Goal: Transaction & Acquisition: Purchase product/service

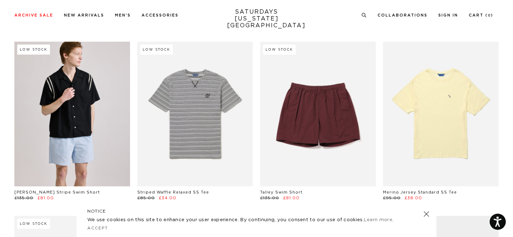
scroll to position [1070, 0]
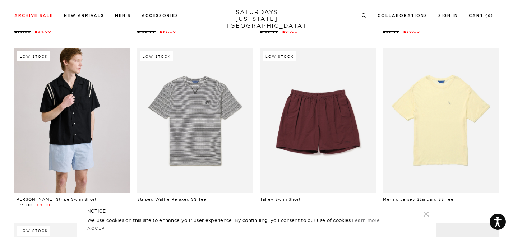
click at [83, 132] on link at bounding box center [72, 121] width 116 height 145
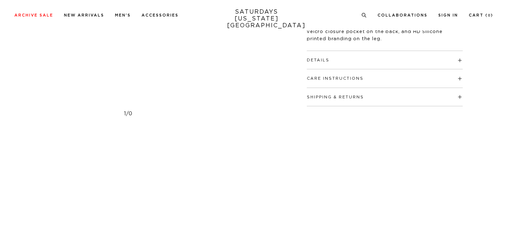
click at [333, 66] on div "Details Outer: 100% polyester Lining: 95% polyester, 5% spandex Single welt sid…" at bounding box center [385, 60] width 156 height 18
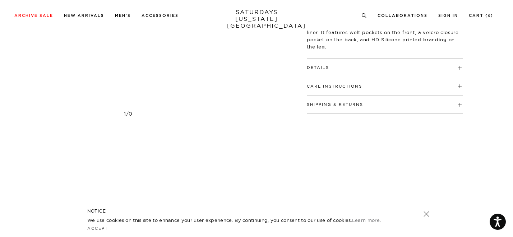
click at [323, 62] on h4 "Details" at bounding box center [385, 65] width 156 height 12
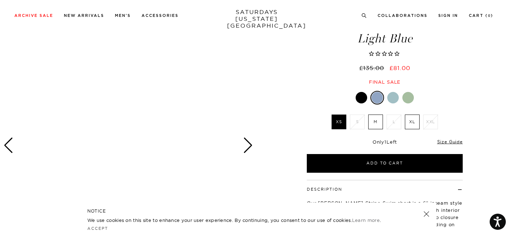
scroll to position [49, 0]
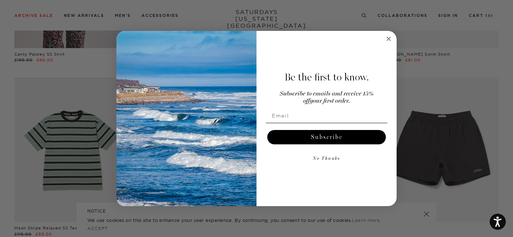
click at [384, 34] on form "Be the first to know. Subscribe to emails and receive 15% off your first order.…" at bounding box center [256, 118] width 280 height 175
click at [387, 37] on icon "Close dialog" at bounding box center [389, 39] width 4 height 4
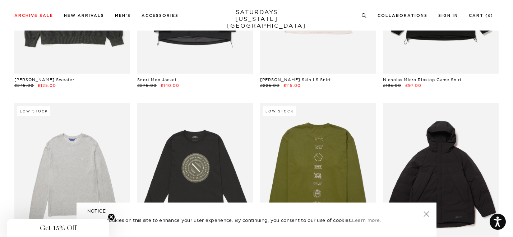
scroll to position [9034, 0]
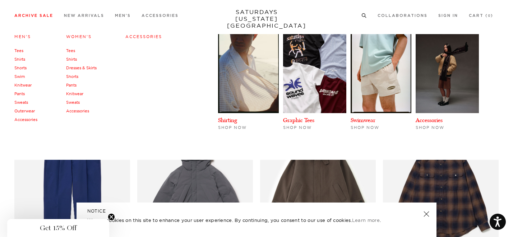
click at [134, 34] on link "Accessories" at bounding box center [143, 36] width 37 height 5
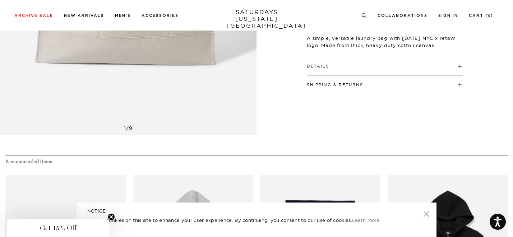
scroll to position [209, 0]
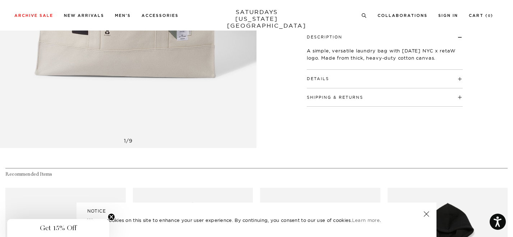
click at [420, 70] on h4 "Details" at bounding box center [385, 76] width 156 height 12
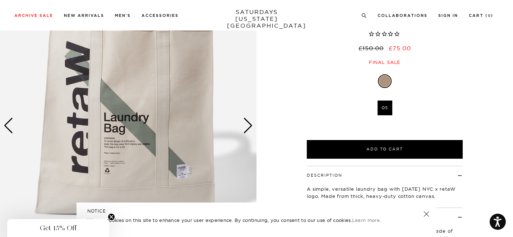
scroll to position [69, 0]
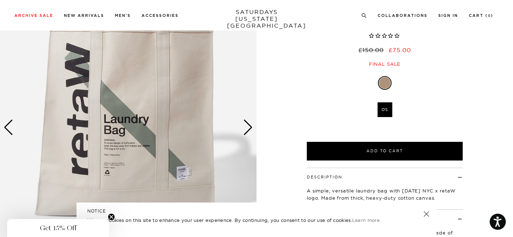
click at [258, 126] on div "1 / 9 Natural" at bounding box center [256, 147] width 513 height 360
click at [244, 124] on div "Next slide" at bounding box center [248, 128] width 10 height 16
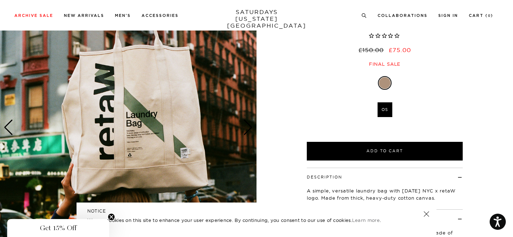
click at [244, 124] on div "Next slide" at bounding box center [248, 128] width 10 height 16
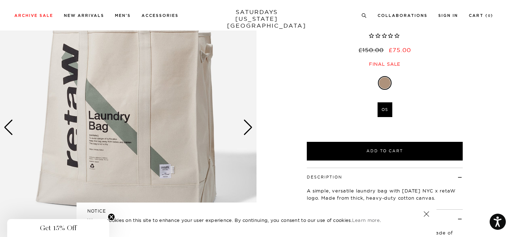
click at [244, 124] on div "Next slide" at bounding box center [248, 128] width 10 height 16
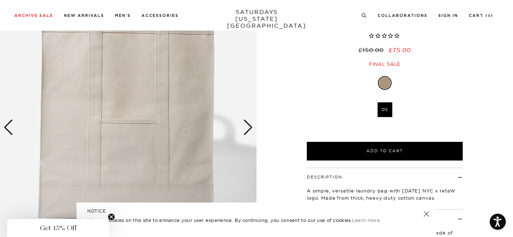
click at [244, 124] on div "Next slide" at bounding box center [248, 128] width 10 height 16
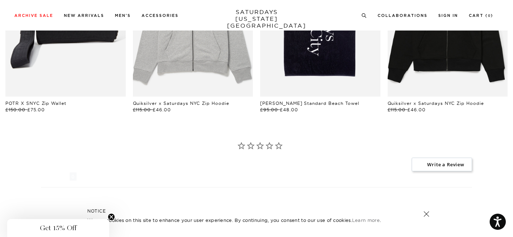
scroll to position [638, 0]
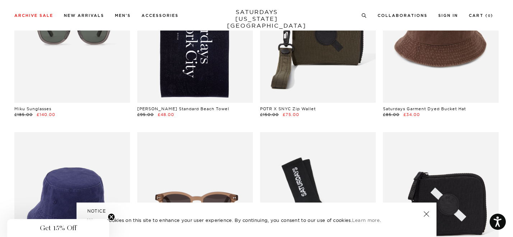
scroll to position [240, 0]
